Goal: Information Seeking & Learning: Find specific fact

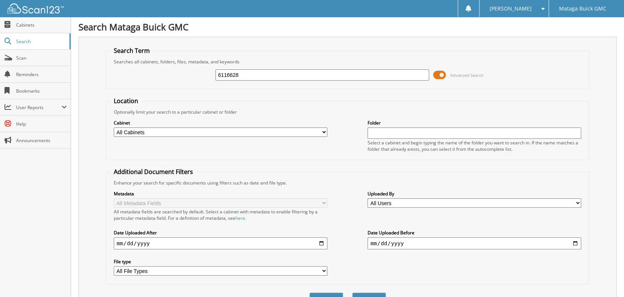
type input "6116628"
click at [352, 293] on button "Search" at bounding box center [369, 300] width 34 height 14
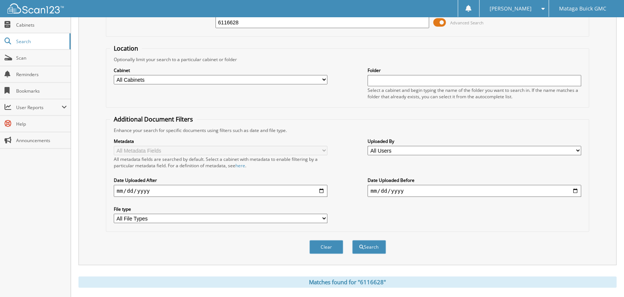
scroll to position [15, 0]
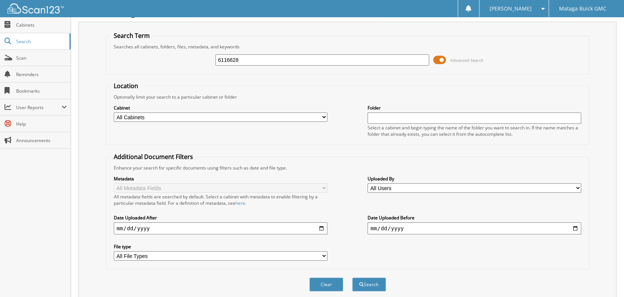
click at [257, 69] on div "6116628 Advanced Search" at bounding box center [347, 60] width 475 height 20
click at [257, 59] on input "6116628" at bounding box center [322, 59] width 214 height 11
type input "6116632"
click at [352, 278] on button "Search" at bounding box center [369, 285] width 34 height 14
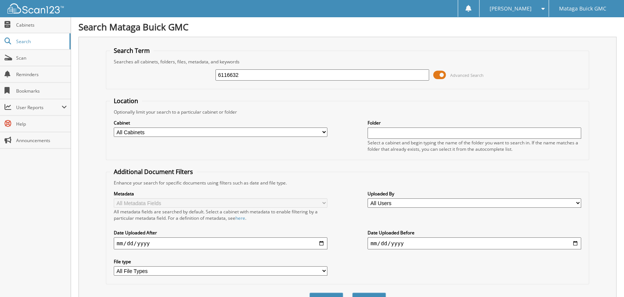
click at [247, 77] on input "6116632" at bounding box center [322, 74] width 214 height 11
type input "6116634"
click at [352, 293] on button "Search" at bounding box center [369, 300] width 34 height 14
click at [254, 76] on input "6116634" at bounding box center [322, 74] width 214 height 11
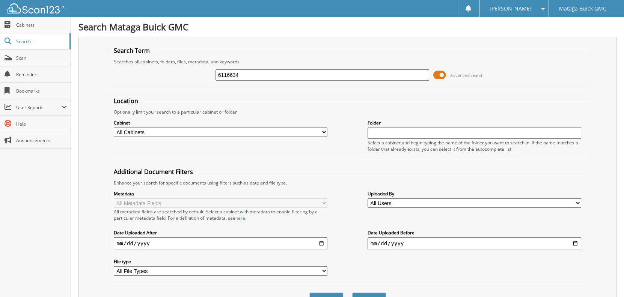
click at [254, 76] on input "6116634" at bounding box center [322, 74] width 214 height 11
type input "6116631"
click at [352, 293] on button "Search" at bounding box center [369, 300] width 34 height 14
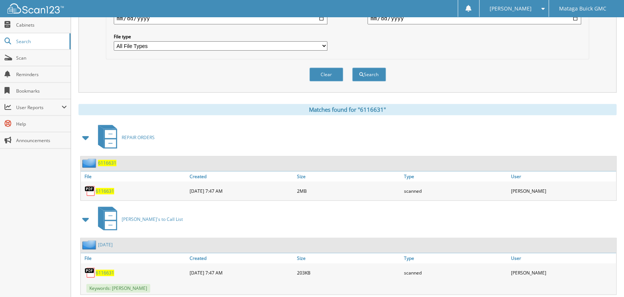
scroll to position [38, 0]
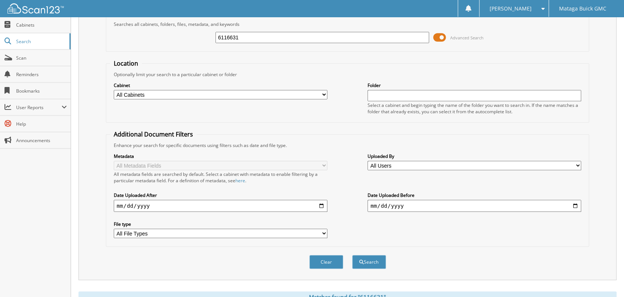
click at [283, 32] on input "6116631" at bounding box center [322, 37] width 214 height 11
click at [279, 34] on input "6116631" at bounding box center [322, 37] width 214 height 11
type input "6116635"
click at [352, 255] on button "Search" at bounding box center [369, 262] width 34 height 14
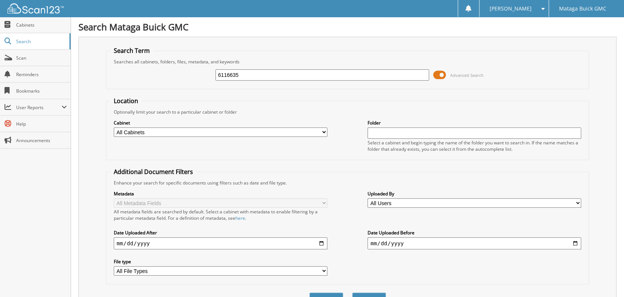
click at [257, 75] on input "6116635" at bounding box center [322, 74] width 214 height 11
type input "6116609"
click at [352, 293] on button "Search" at bounding box center [369, 300] width 34 height 14
click at [271, 77] on input "6116609" at bounding box center [322, 74] width 214 height 11
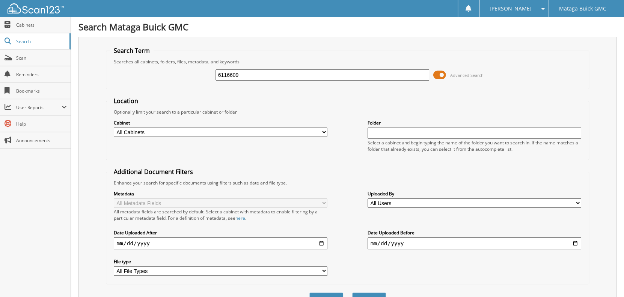
click at [271, 77] on input "6116609" at bounding box center [322, 74] width 214 height 11
type input "6116640"
click at [352, 293] on button "Search" at bounding box center [369, 300] width 34 height 14
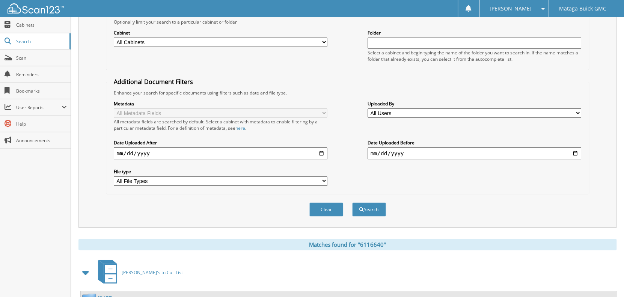
scroll to position [53, 0]
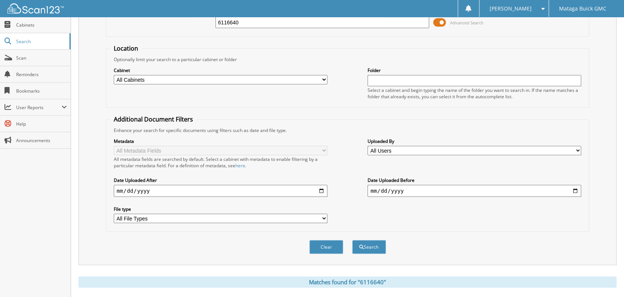
click at [272, 25] on input "6116640" at bounding box center [322, 22] width 214 height 11
type input "6116641"
click at [352, 240] on button "Search" at bounding box center [369, 247] width 34 height 14
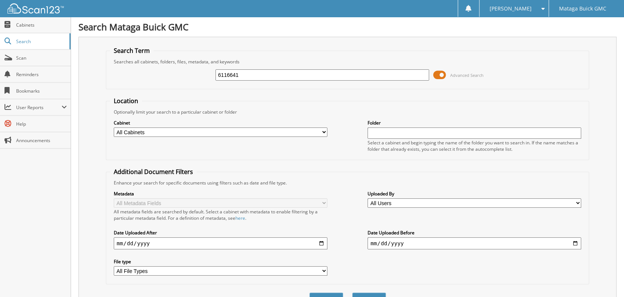
click at [243, 71] on input "6116641" at bounding box center [322, 74] width 214 height 11
type input "6116643"
click at [352, 293] on button "Search" at bounding box center [369, 300] width 34 height 14
click at [265, 73] on input "6116643" at bounding box center [322, 74] width 214 height 11
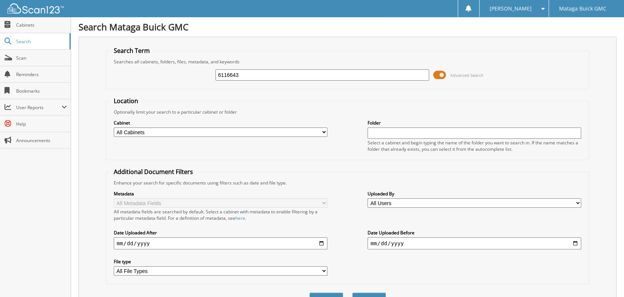
click at [265, 73] on input "6116643" at bounding box center [322, 74] width 214 height 11
type input "6116644"
click at [352, 293] on button "Search" at bounding box center [369, 300] width 34 height 14
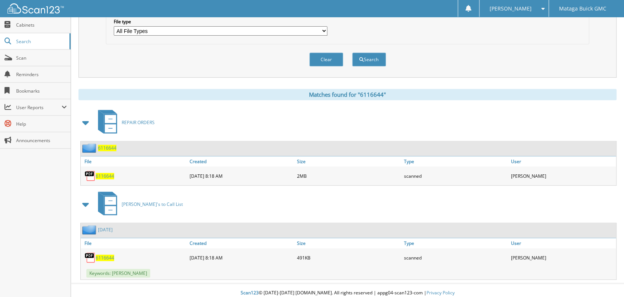
scroll to position [53, 0]
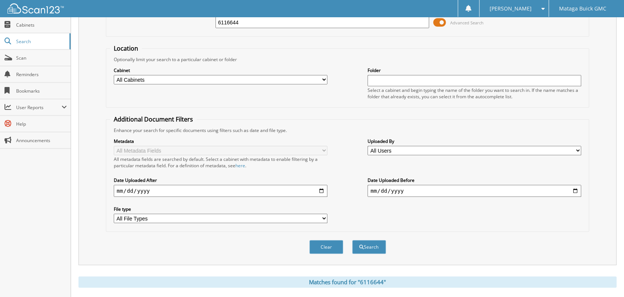
click at [264, 29] on div "6116644 Advanced Search" at bounding box center [347, 22] width 475 height 20
click at [264, 28] on div "6116644" at bounding box center [322, 22] width 214 height 13
click at [264, 25] on input "6116644" at bounding box center [322, 22] width 214 height 11
type input "6116598"
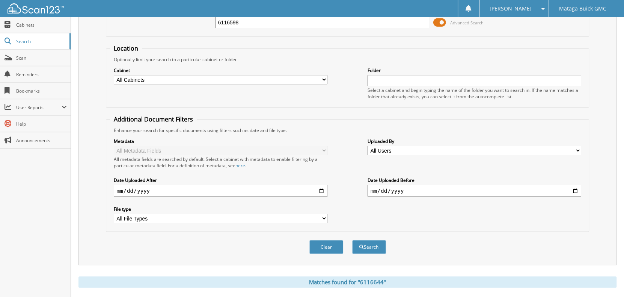
click at [352, 240] on button "Search" at bounding box center [369, 247] width 34 height 14
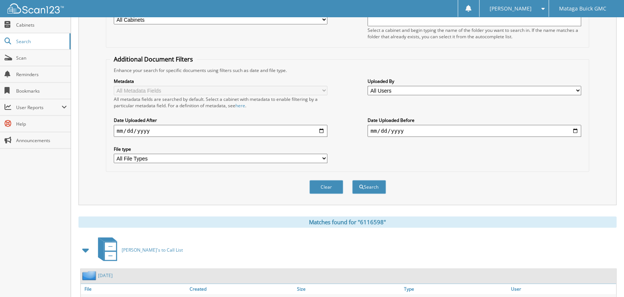
scroll to position [240, 0]
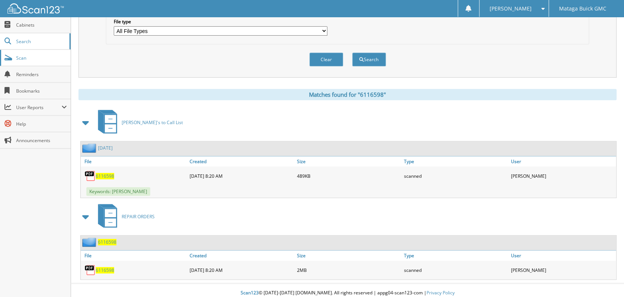
click at [30, 61] on link "Scan" at bounding box center [35, 58] width 71 height 16
